Goal: Task Accomplishment & Management: Complete application form

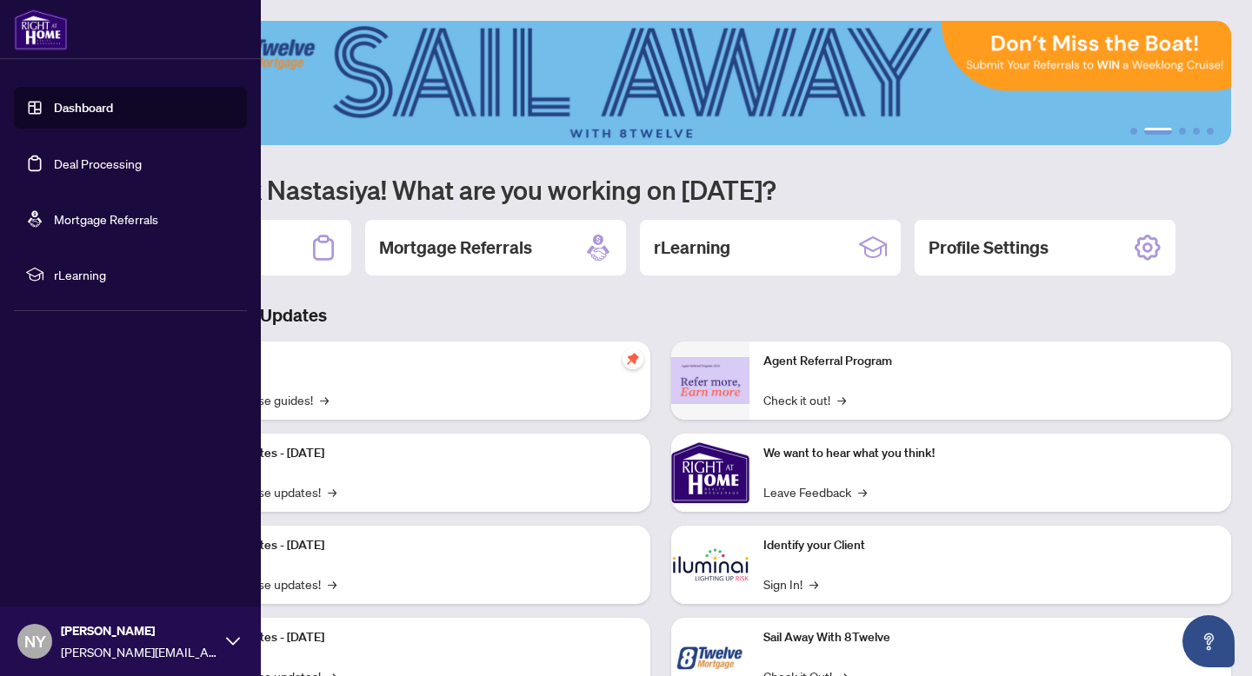
click at [57, 27] on img at bounding box center [41, 30] width 54 height 42
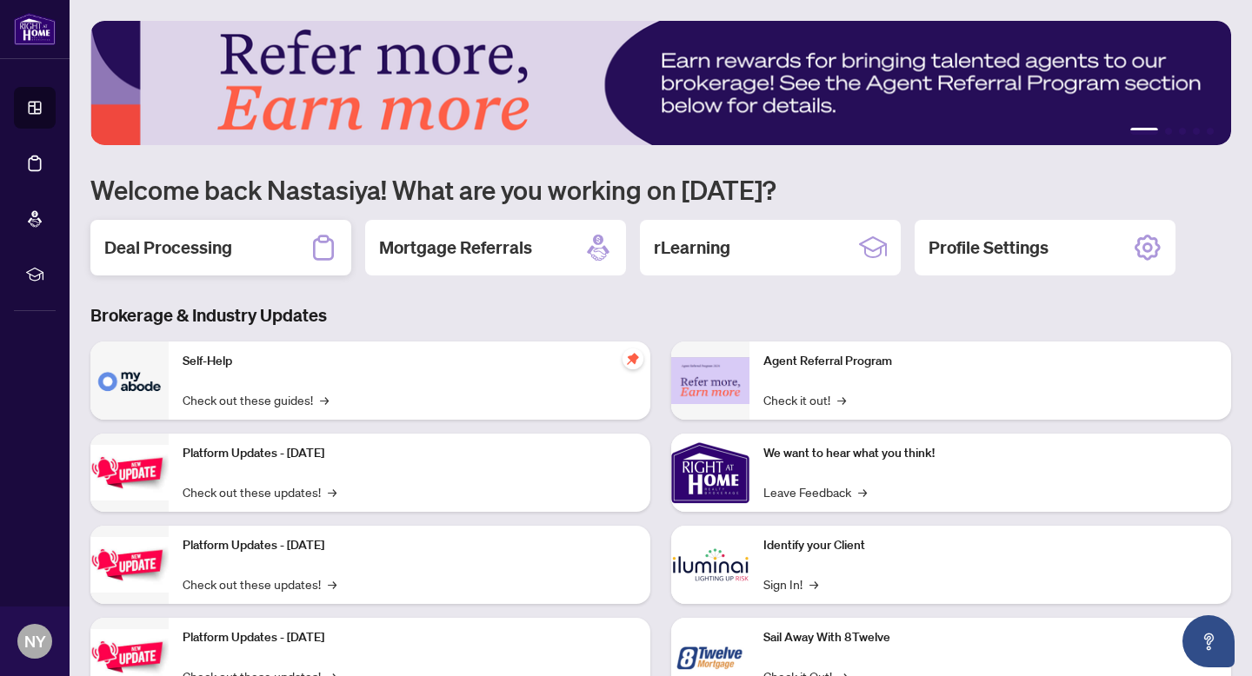
click at [256, 246] on div "Deal Processing" at bounding box center [220, 248] width 261 height 56
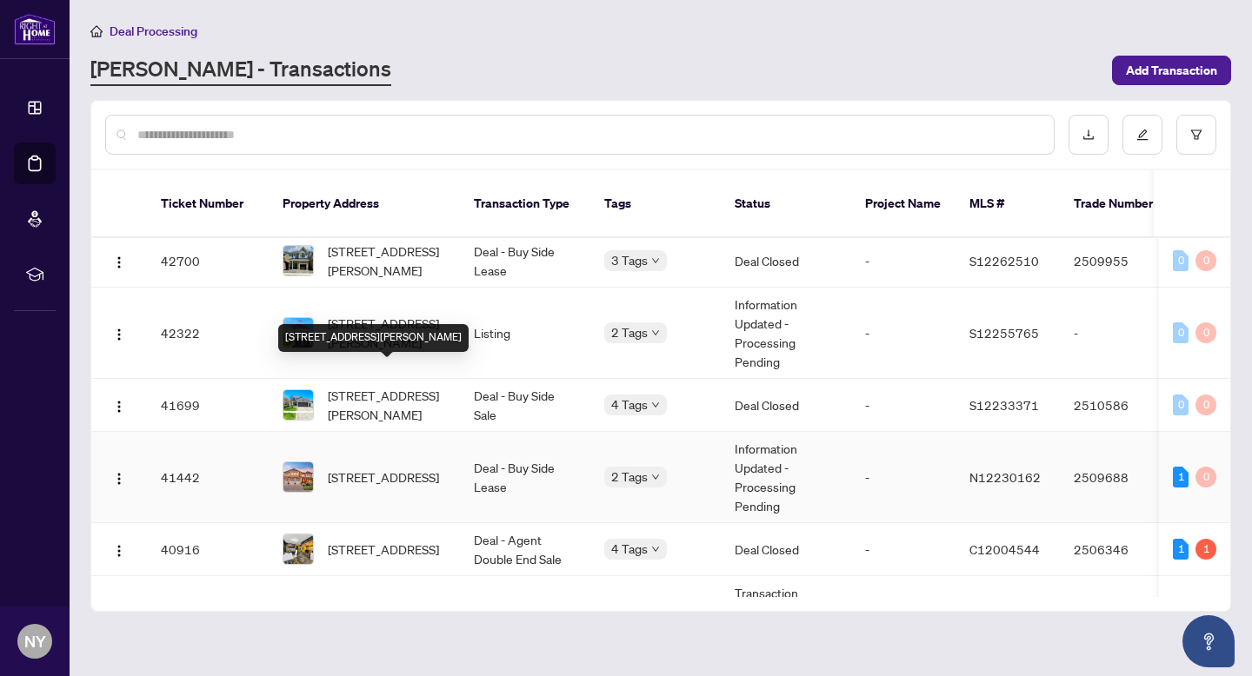
scroll to position [335, 0]
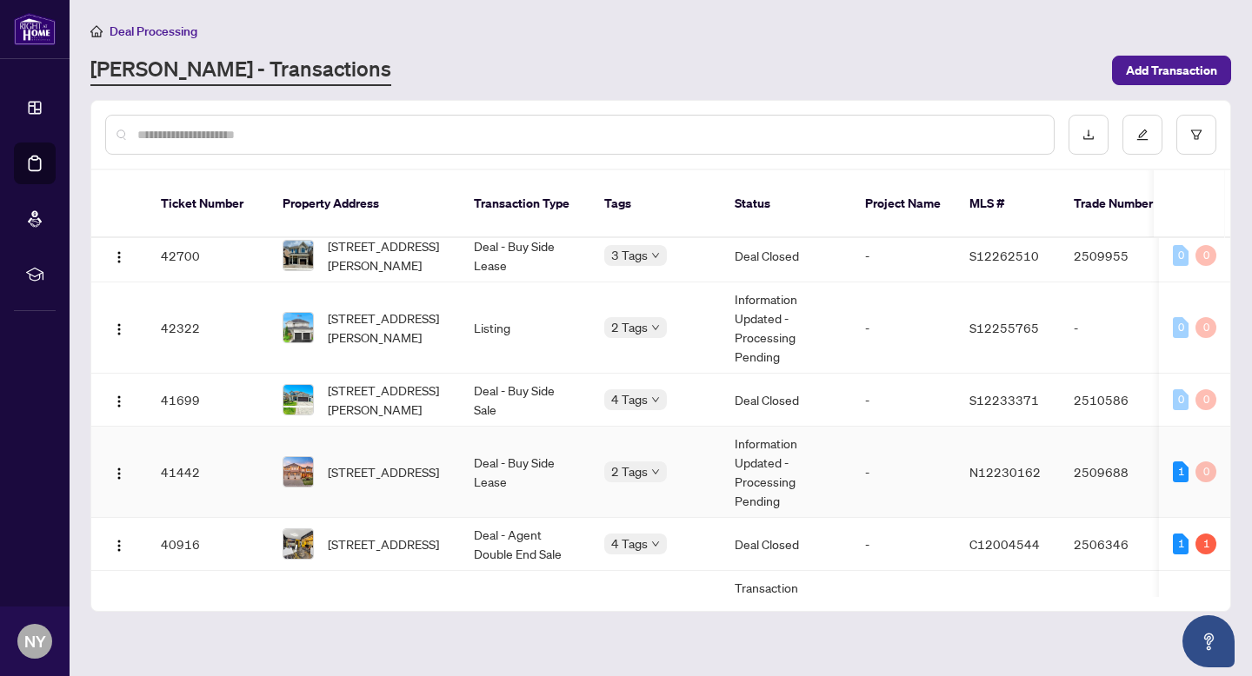
click at [408, 462] on span "1141 Secretariate Rd, Newmarket, Ontario L3X 1M4, Canada" at bounding box center [383, 471] width 111 height 19
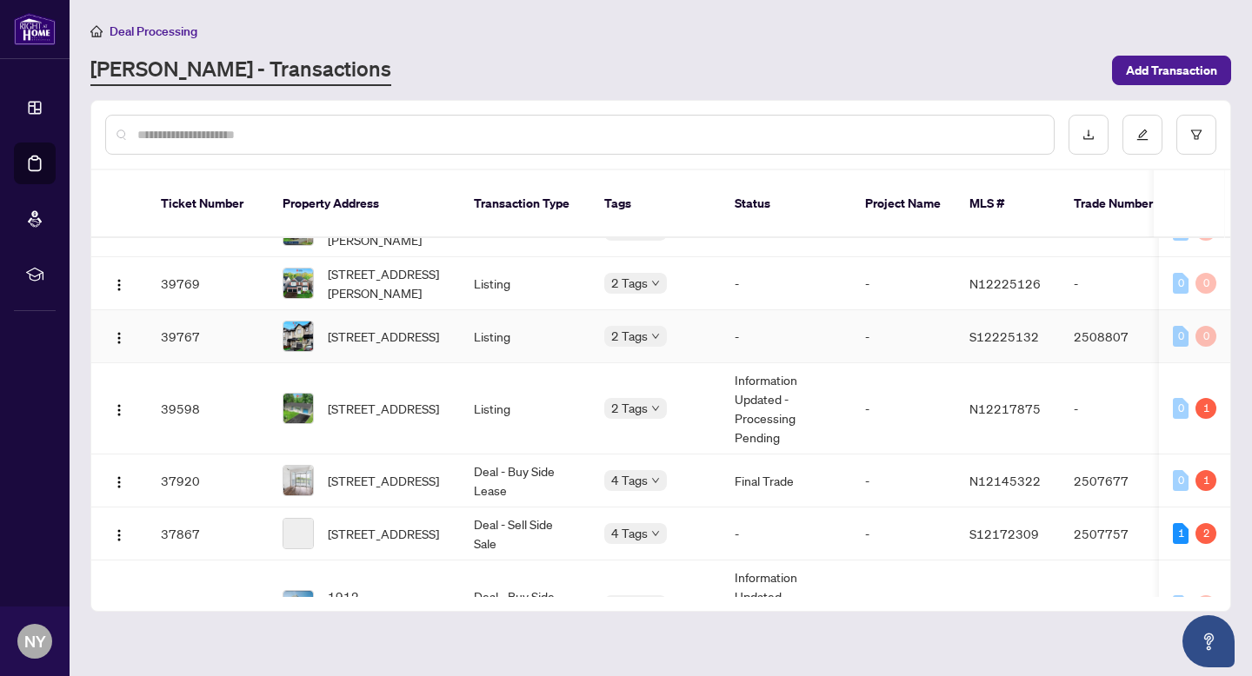
scroll to position [847, 0]
click at [388, 402] on span "1152 Birch Rd, Innisfil, Ontario L0L 1R0, Canada" at bounding box center [383, 408] width 111 height 19
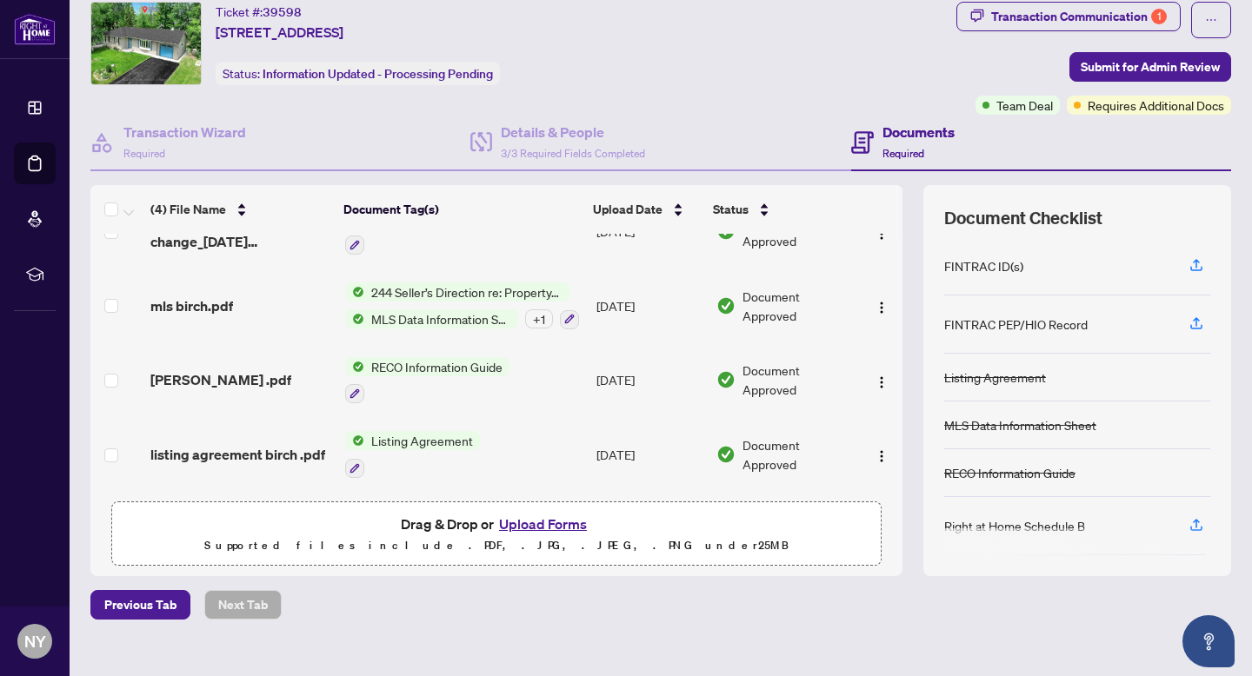
scroll to position [76, 0]
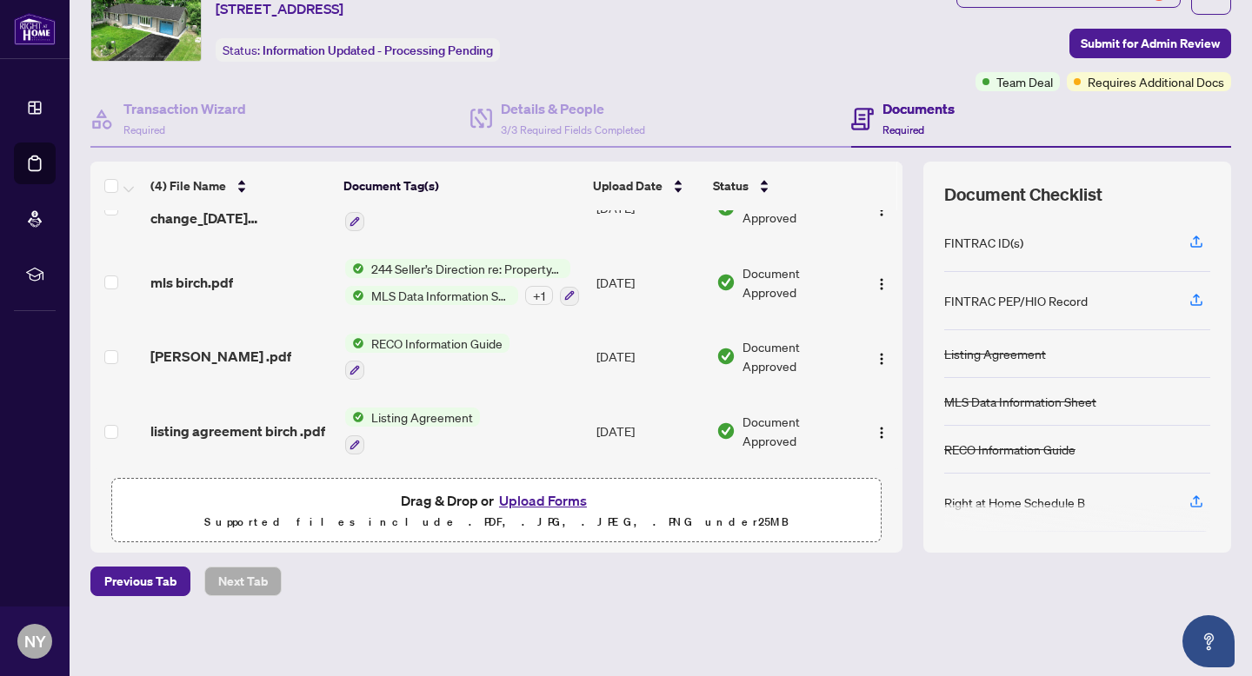
click at [539, 496] on button "Upload Forms" at bounding box center [543, 500] width 98 height 23
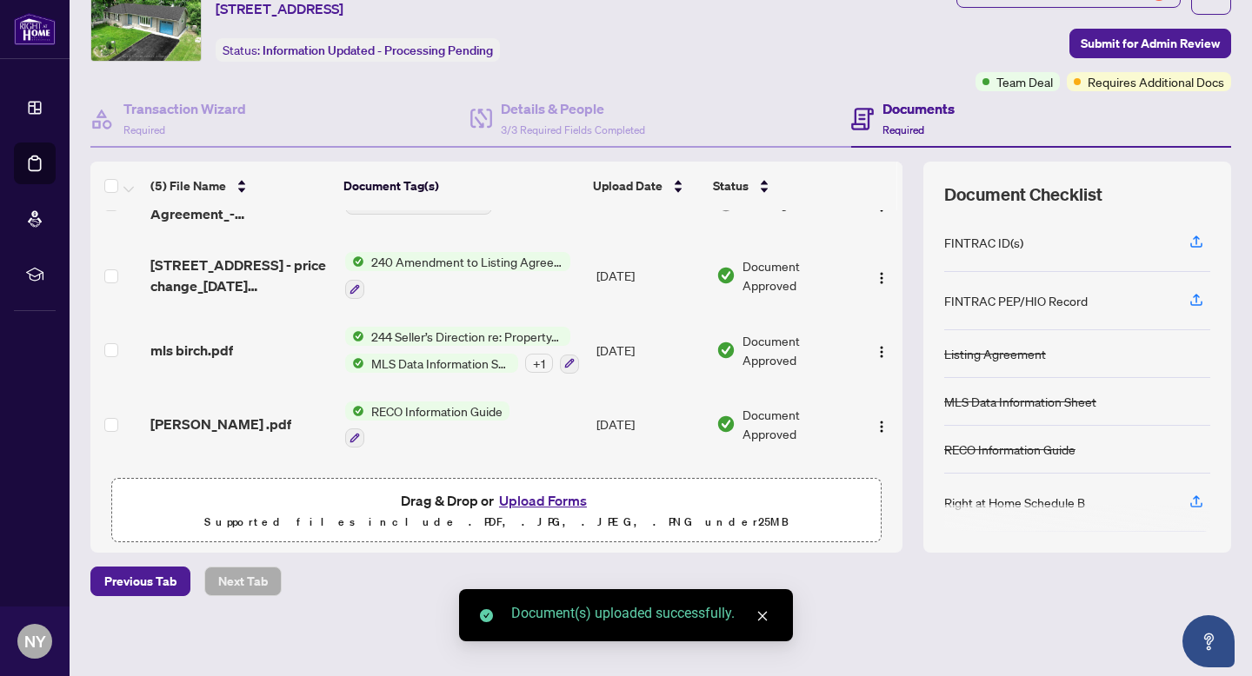
scroll to position [0, 0]
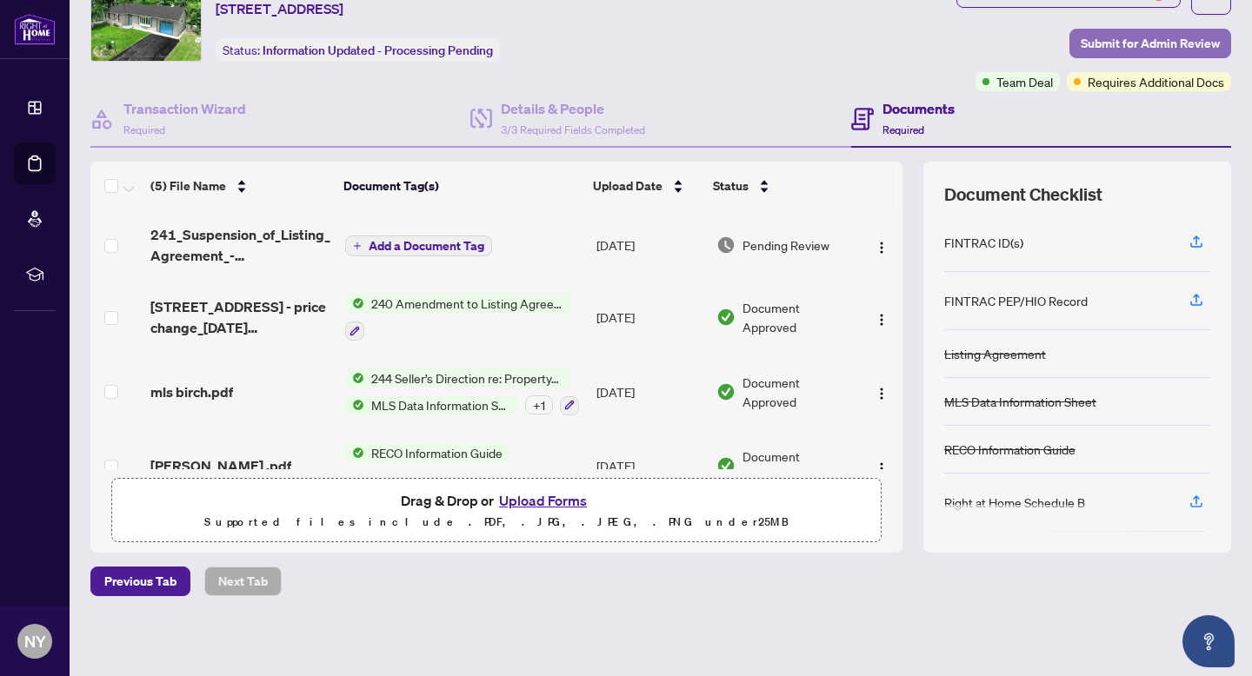
click at [1089, 46] on span "Submit for Admin Review" at bounding box center [1149, 44] width 139 height 28
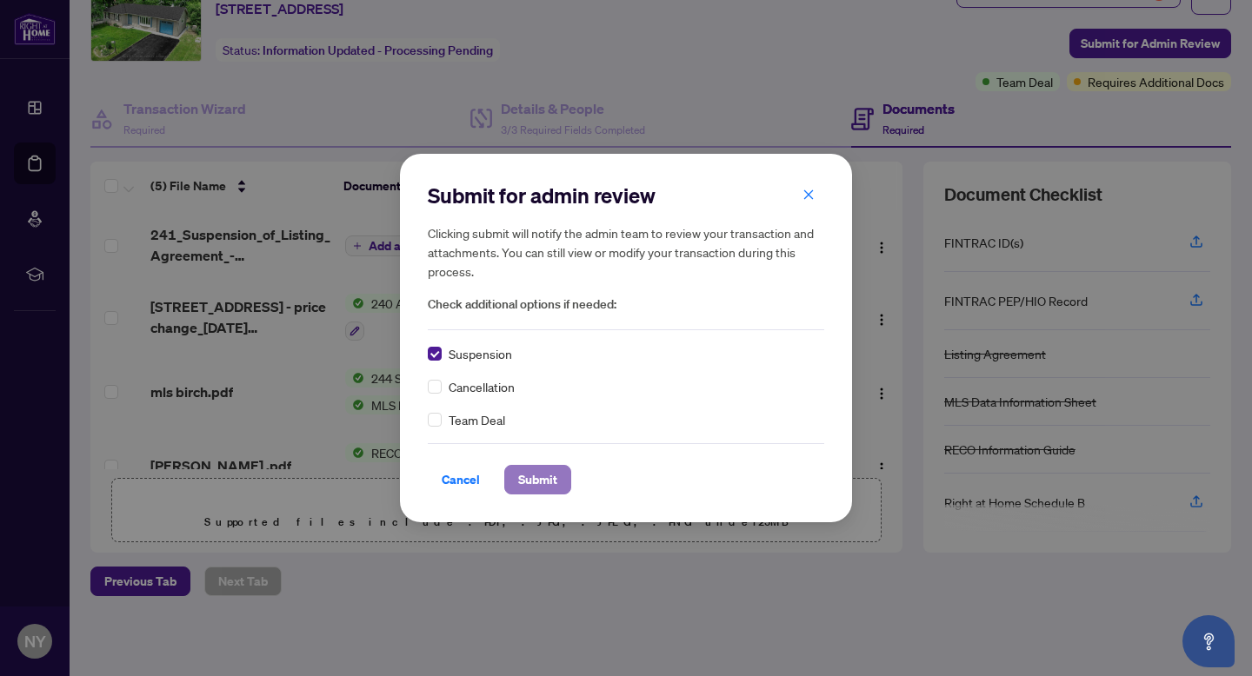
click at [542, 470] on span "Submit" at bounding box center [537, 480] width 39 height 28
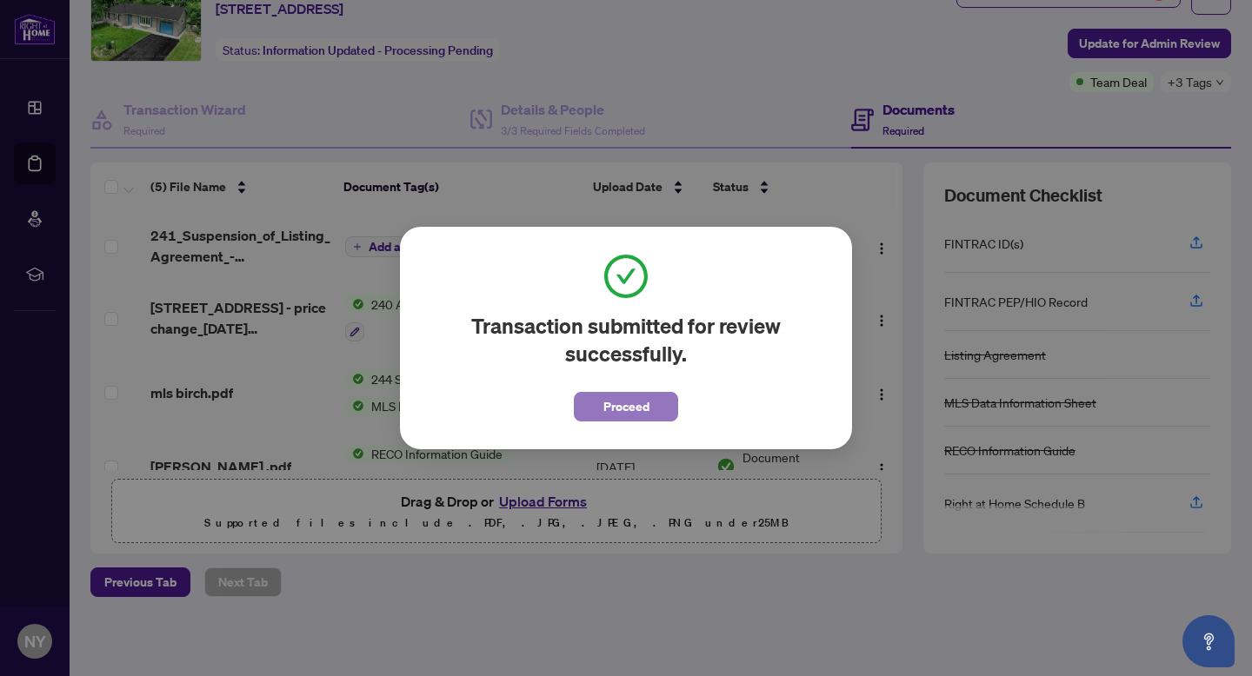
click at [636, 401] on span "Proceed" at bounding box center [626, 407] width 46 height 28
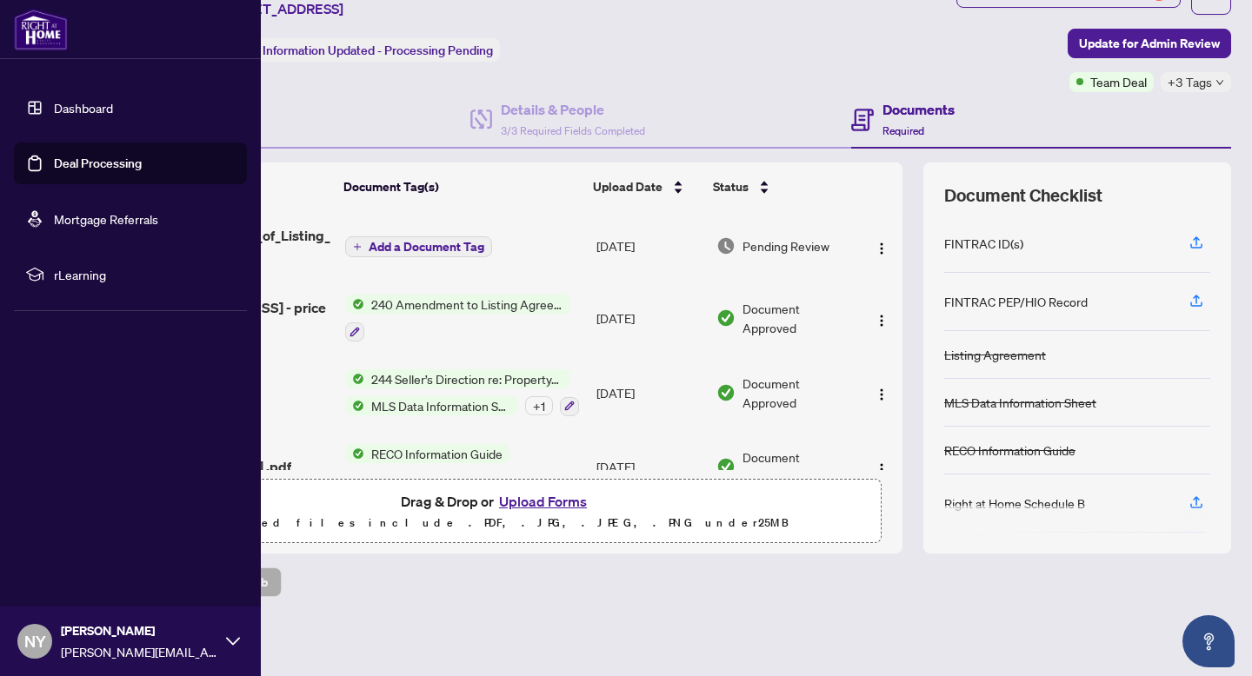
click at [34, 33] on img at bounding box center [41, 30] width 54 height 42
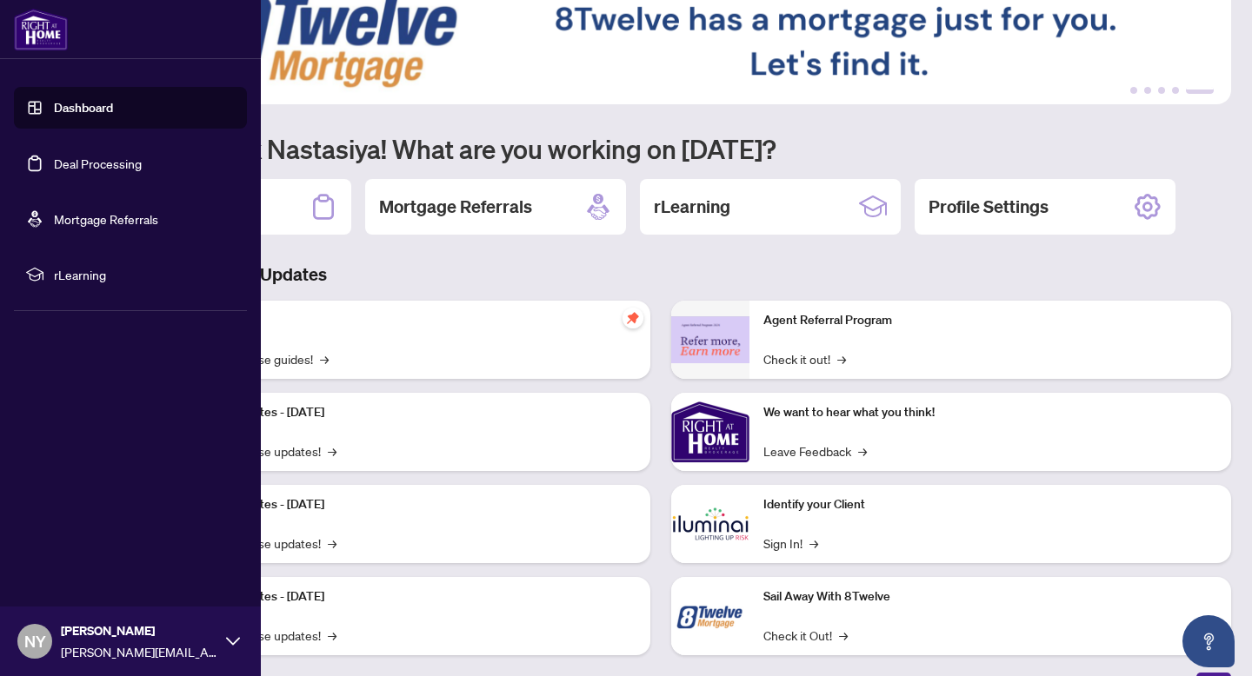
click at [76, 638] on span "[PERSON_NAME]" at bounding box center [139, 630] width 156 height 19
click at [51, 537] on span "Logout" at bounding box center [69, 538] width 39 height 28
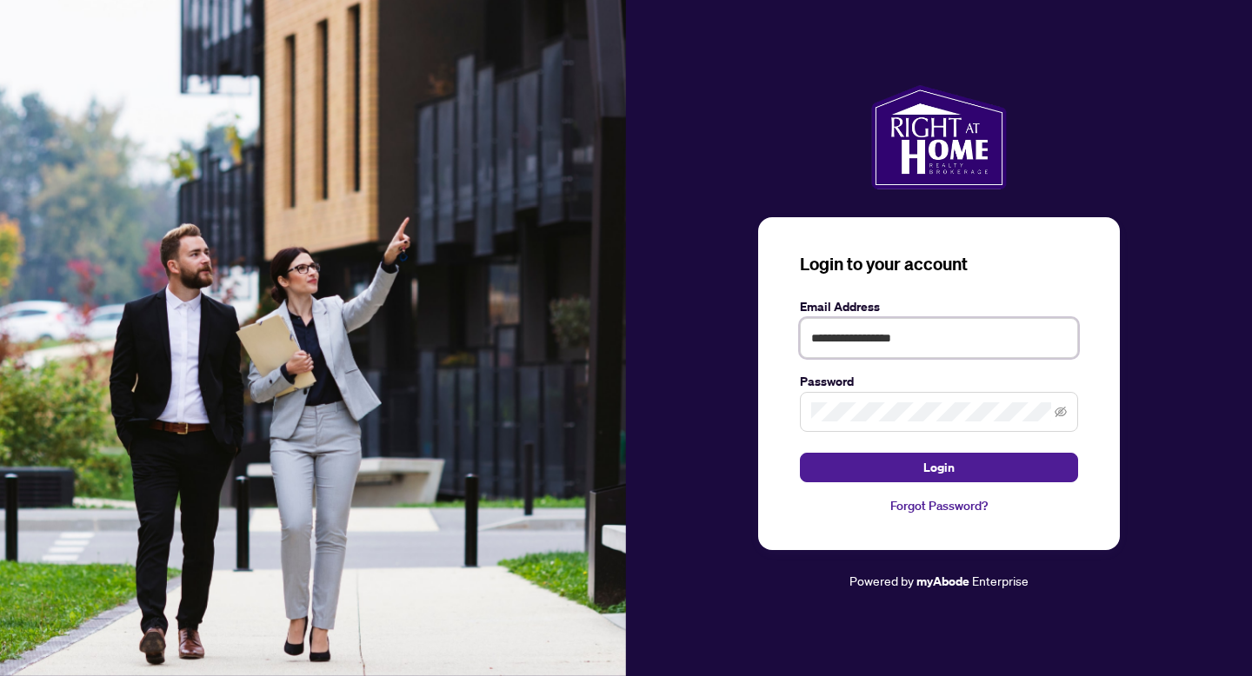
click at [855, 324] on input "**********" at bounding box center [939, 338] width 278 height 40
type input "**********"
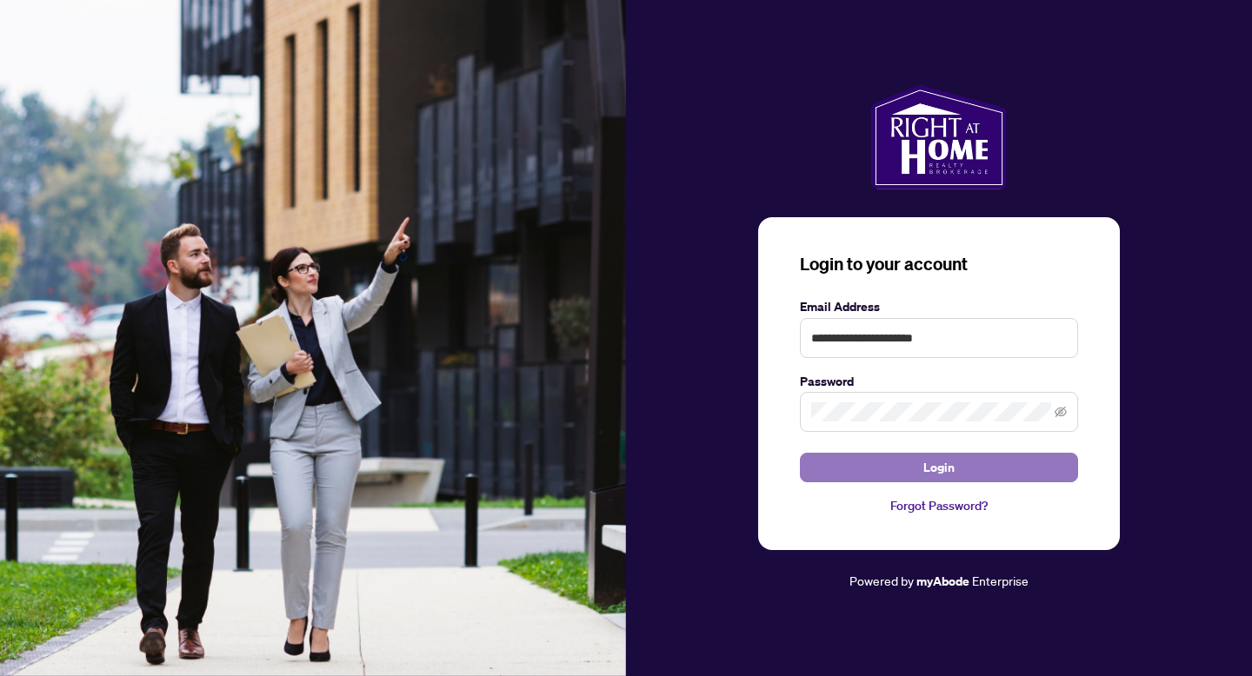
click at [887, 474] on button "Login" at bounding box center [939, 468] width 278 height 30
